Goal: Information Seeking & Learning: Understand process/instructions

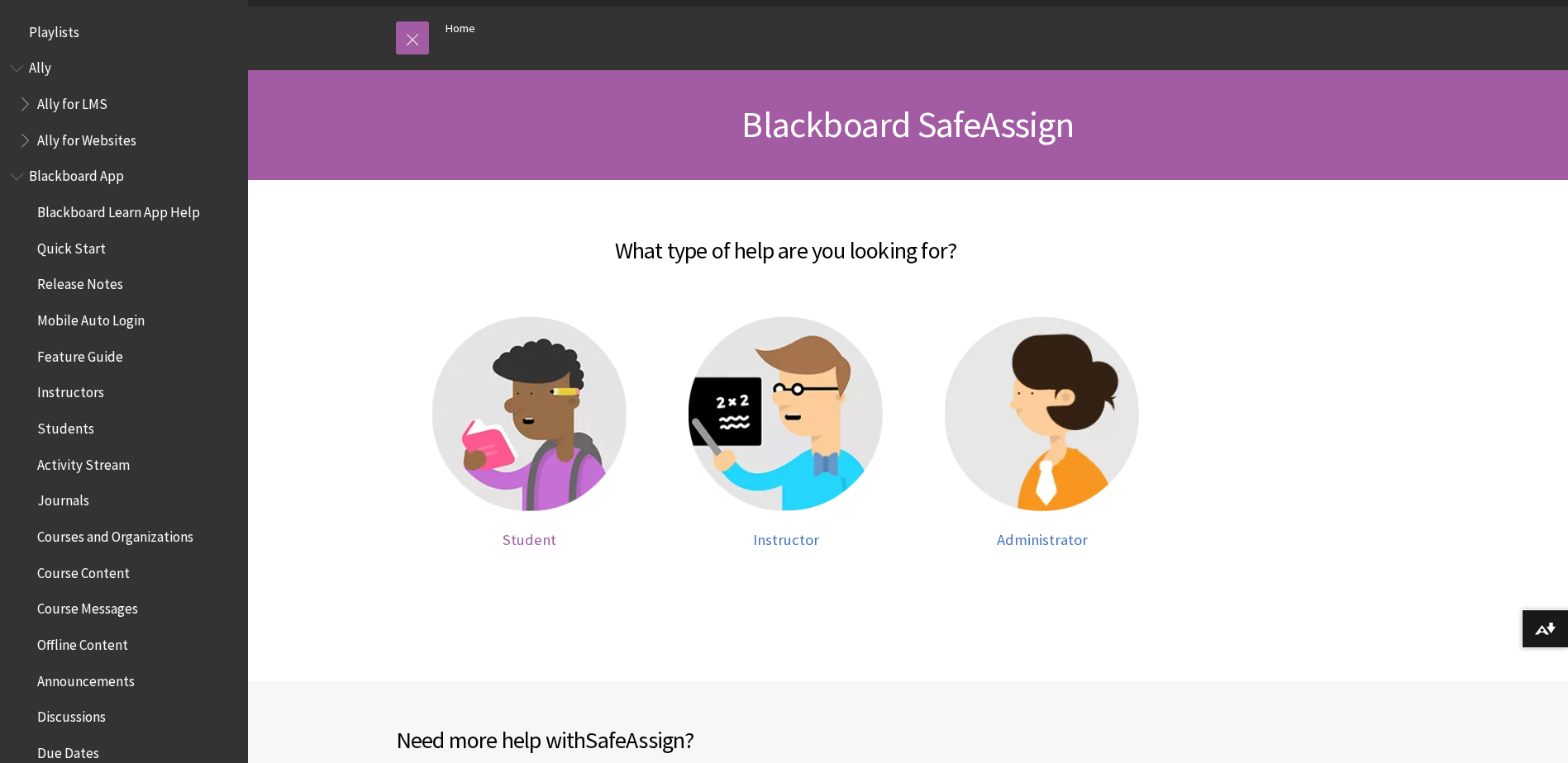
scroll to position [1534, 0]
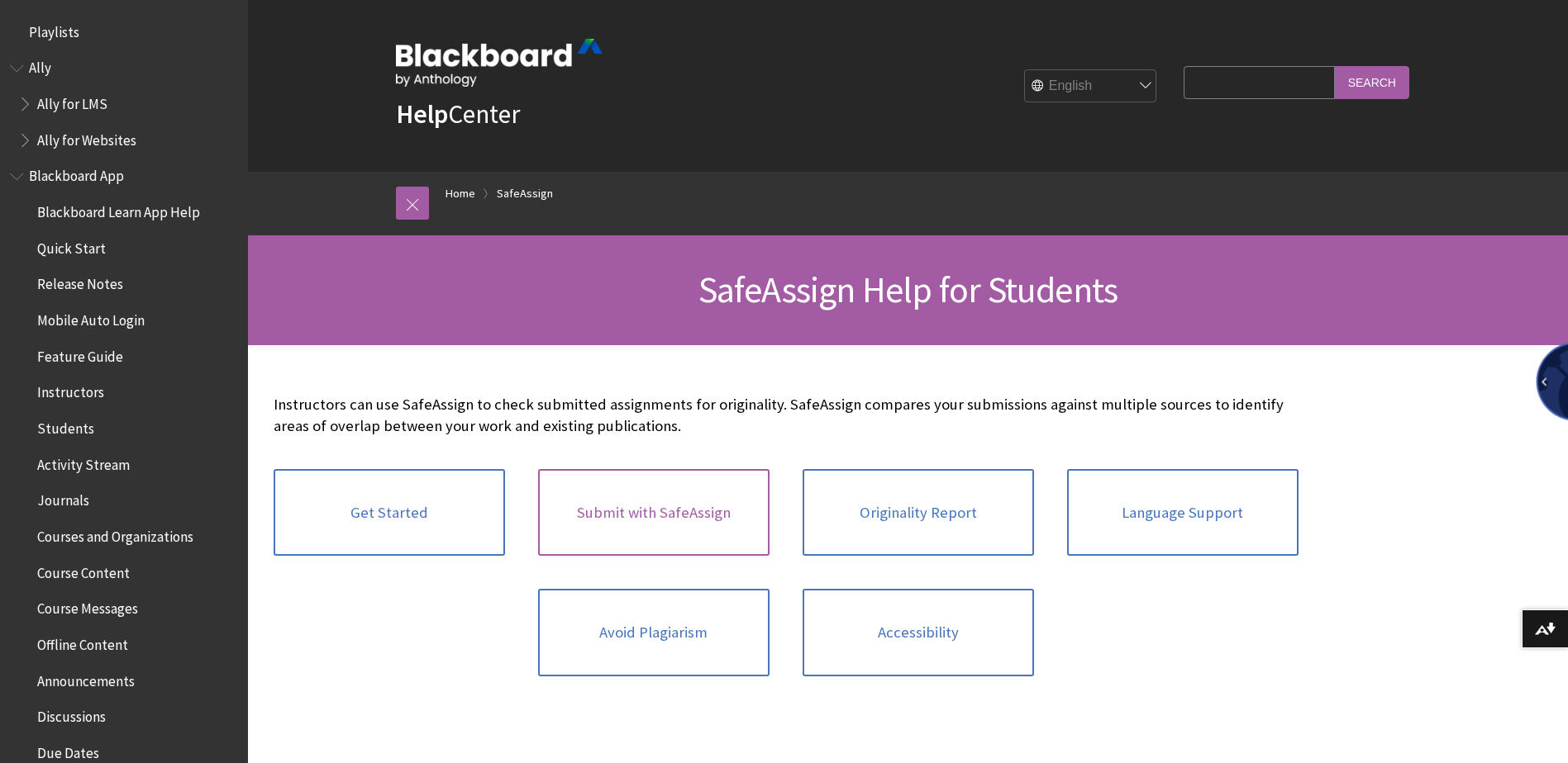
scroll to position [1750, 0]
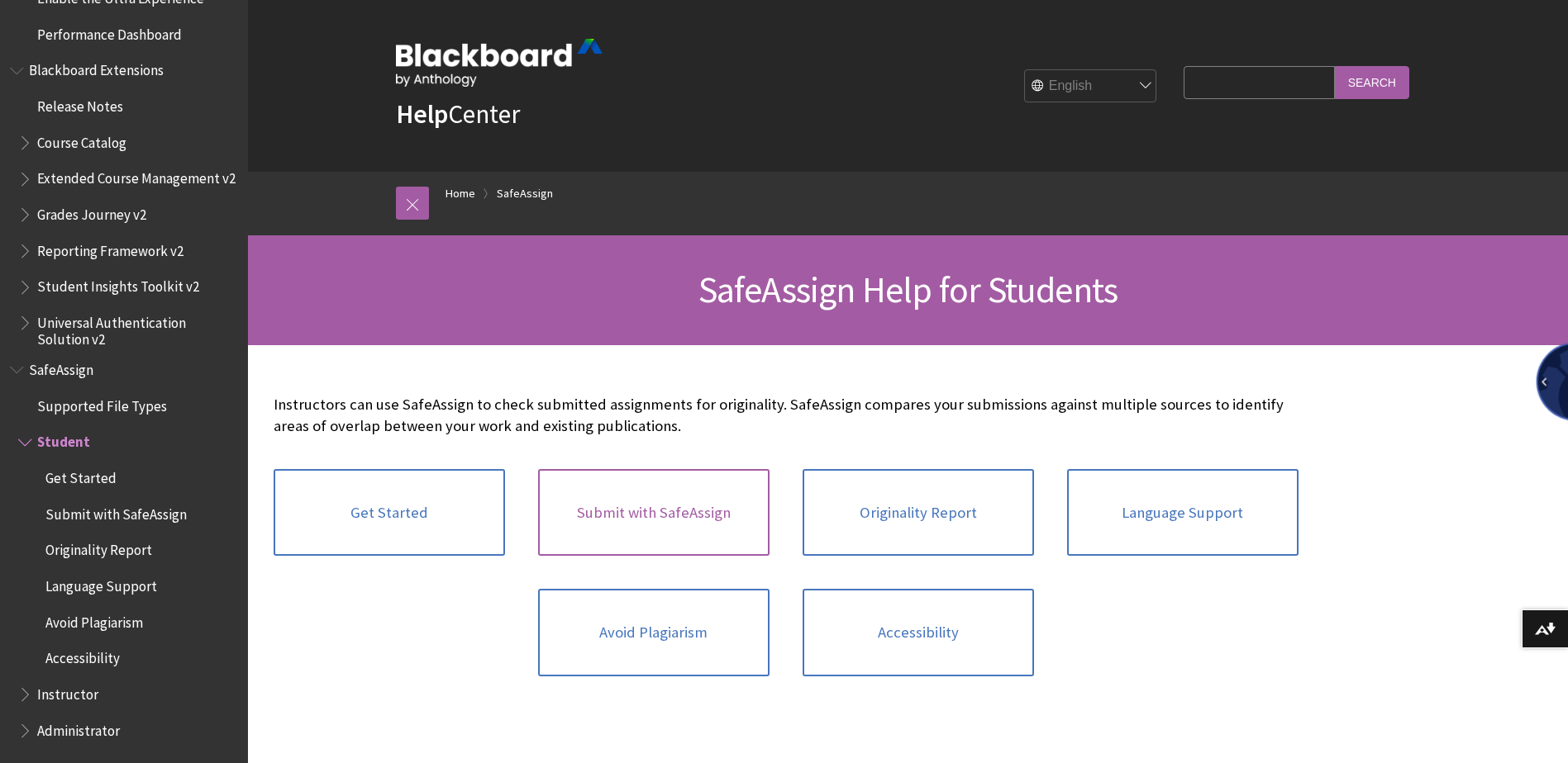
click at [707, 528] on link "Submit with SafeAssign" at bounding box center [653, 513] width 231 height 88
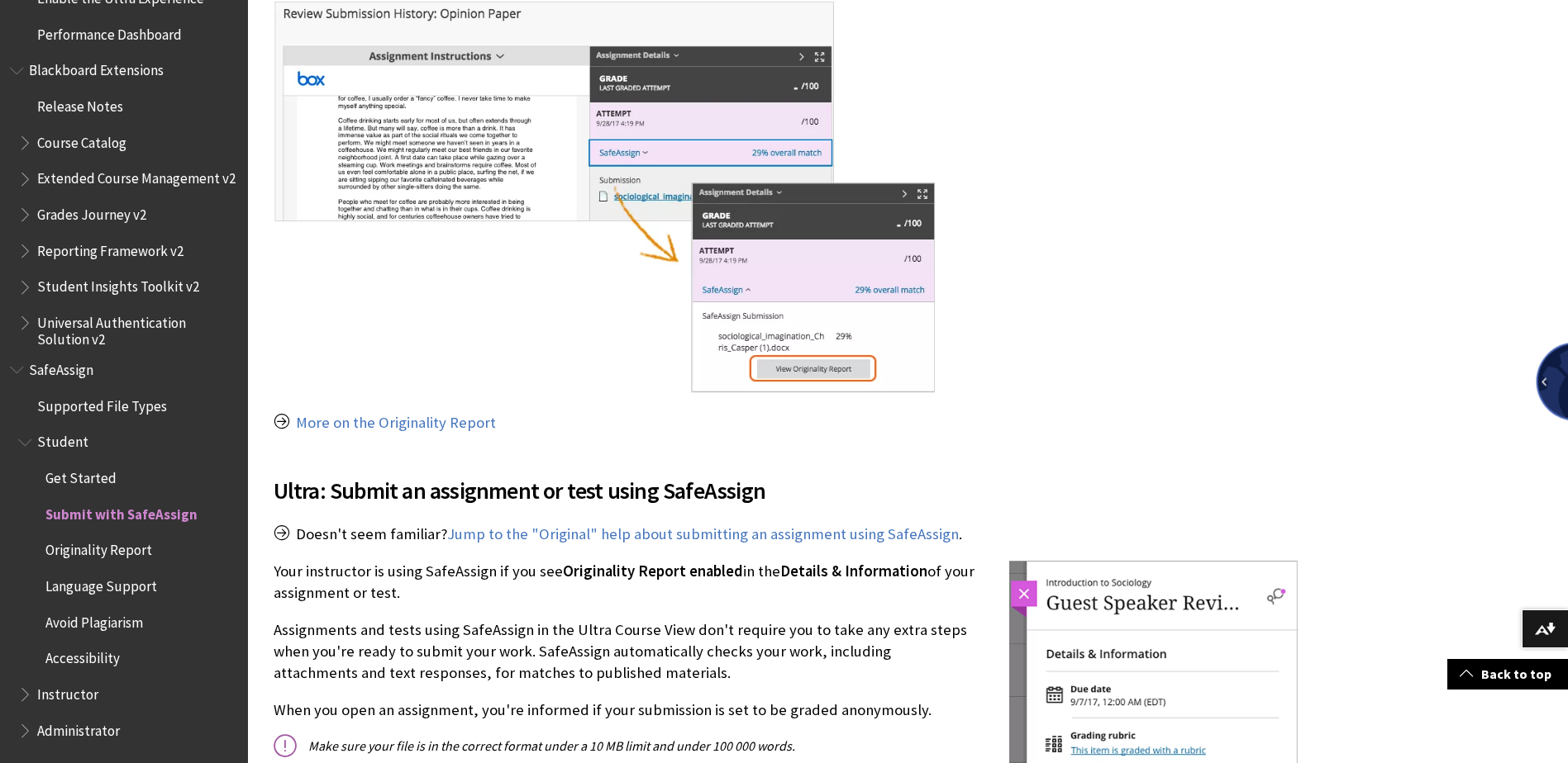
scroll to position [1322, 0]
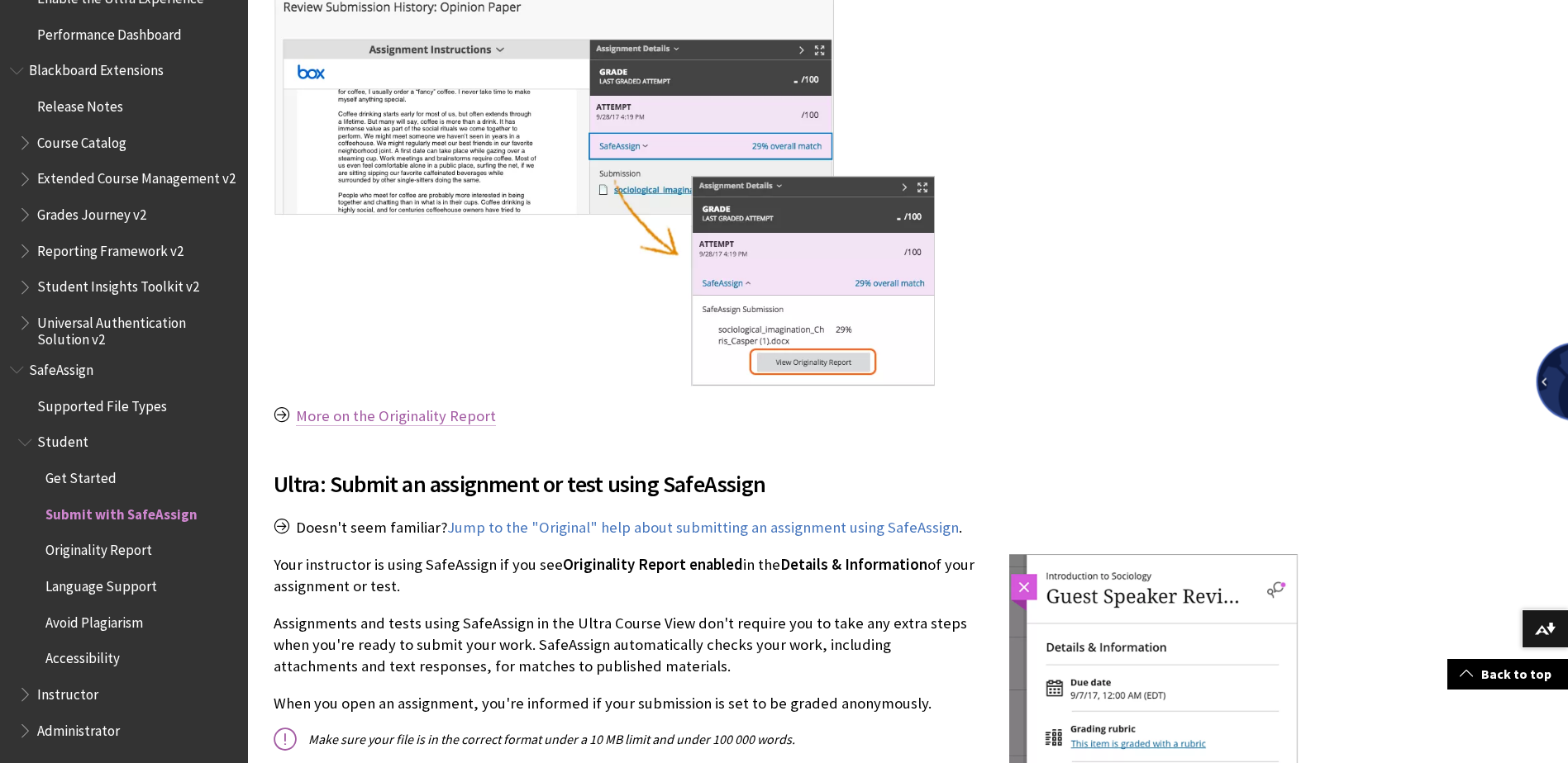
click at [439, 407] on link "More on the Originality Report" at bounding box center [396, 416] width 200 height 20
